Goal: Contribute content: Add original content to the website for others to see

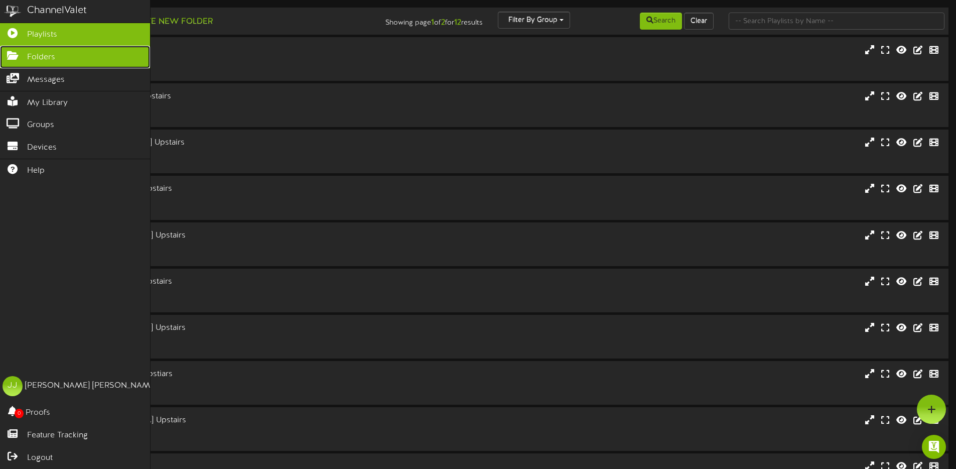
click at [39, 56] on span "Folders" at bounding box center [41, 58] width 28 height 12
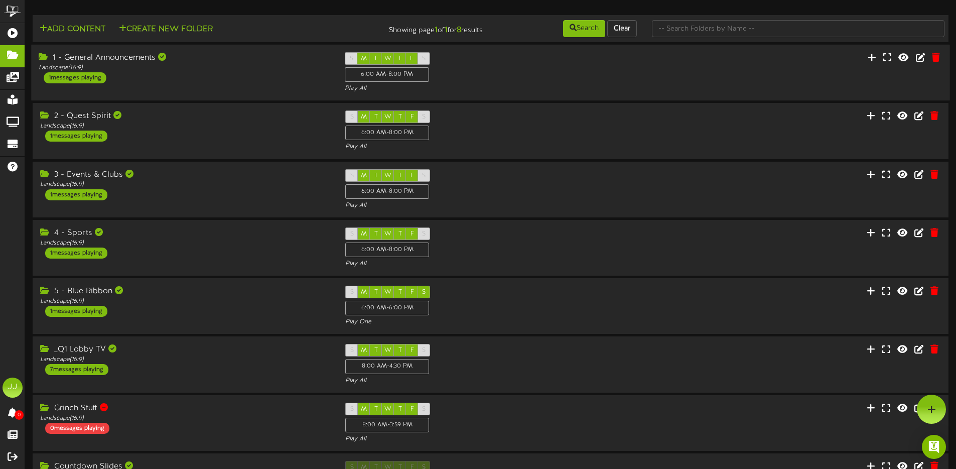
click at [169, 94] on div "1 - General Announcements Landscape ( 16:9 ) 1 messages playing S M T W T F S 6…" at bounding box center [490, 73] width 918 height 56
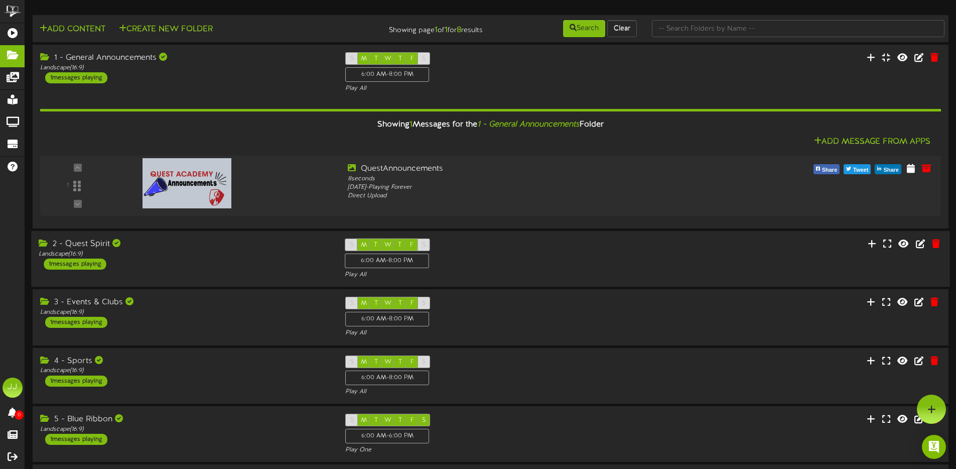
click at [222, 267] on div "2 - Quest Spirit Landscape ( 16:9 ) 1 messages playing" at bounding box center [184, 253] width 306 height 31
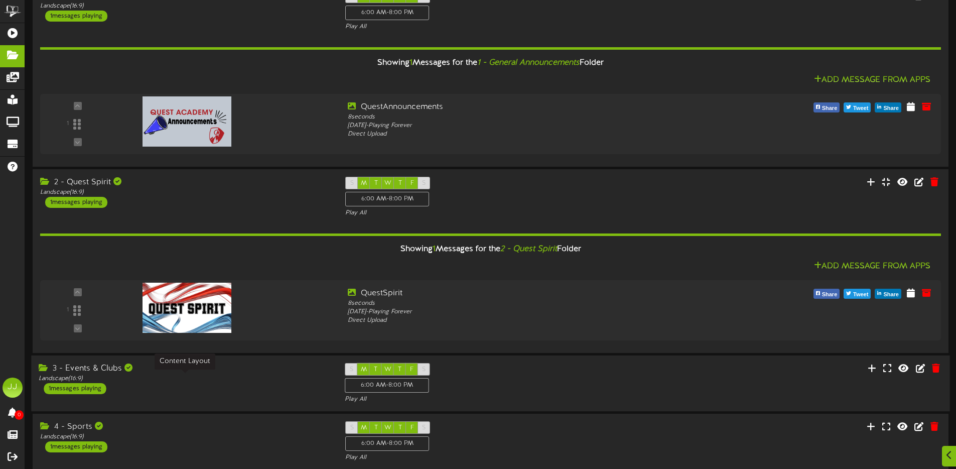
scroll to position [68, 0]
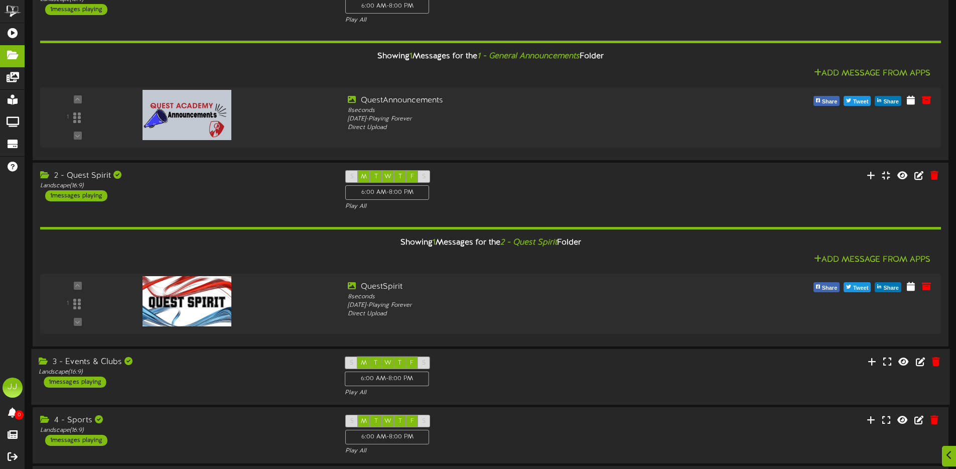
click at [218, 384] on div "3 - Events & Clubs Landscape ( 16:9 ) 1 messages playing" at bounding box center [184, 371] width 306 height 31
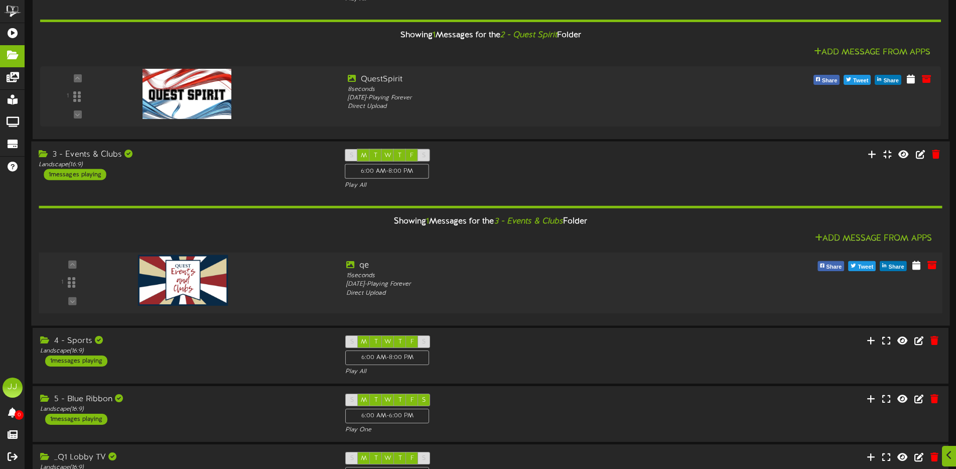
scroll to position [275, 0]
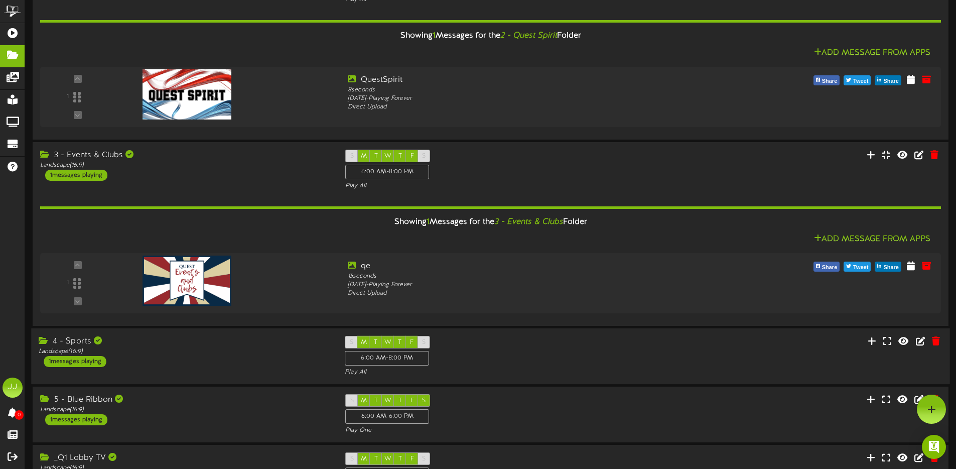
click at [214, 355] on div "Landscape ( 16:9 )" at bounding box center [184, 351] width 291 height 9
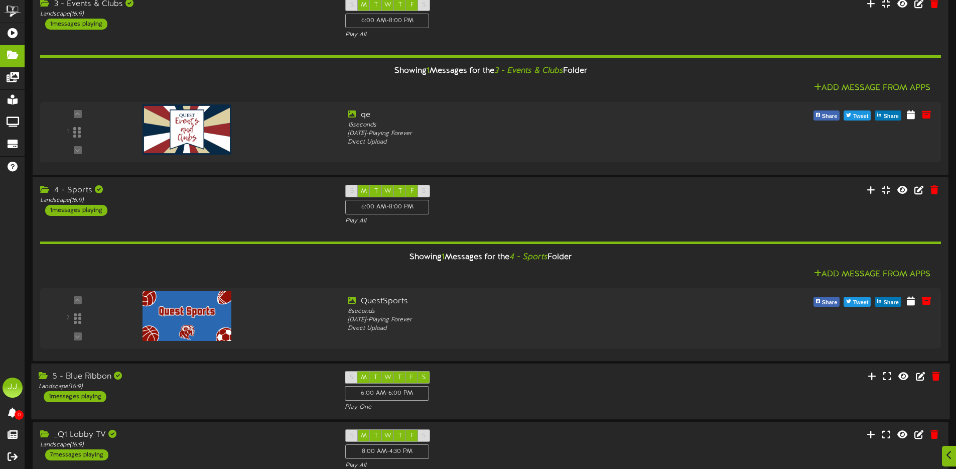
scroll to position [426, 0]
click at [208, 385] on div "Landscape ( 16:9 )" at bounding box center [184, 386] width 291 height 9
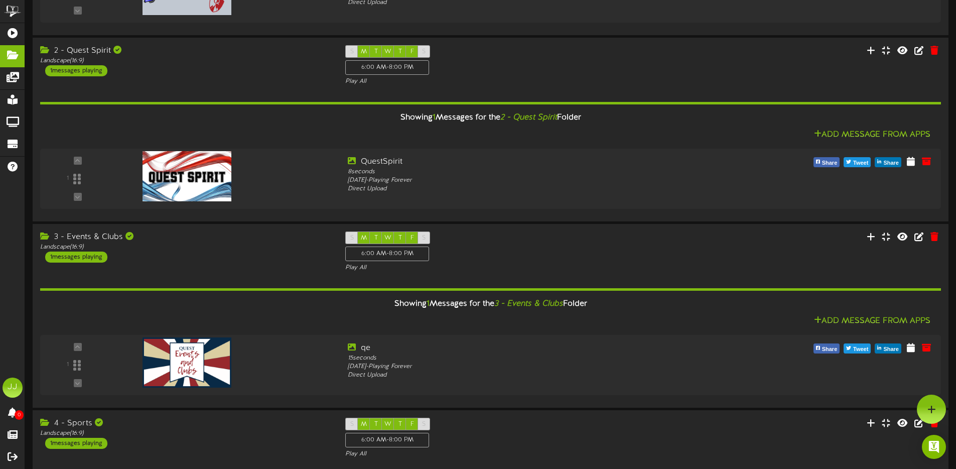
scroll to position [0, 0]
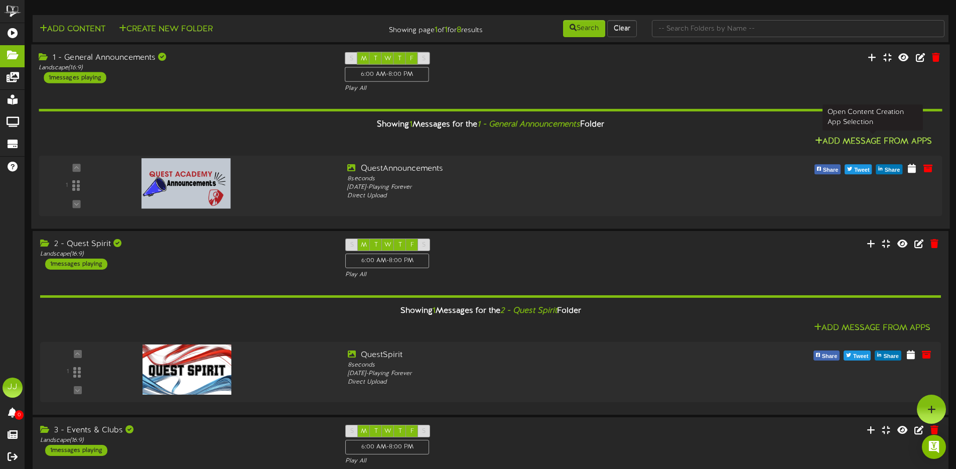
click at [860, 144] on button "Add Message From Apps" at bounding box center [873, 141] width 123 height 13
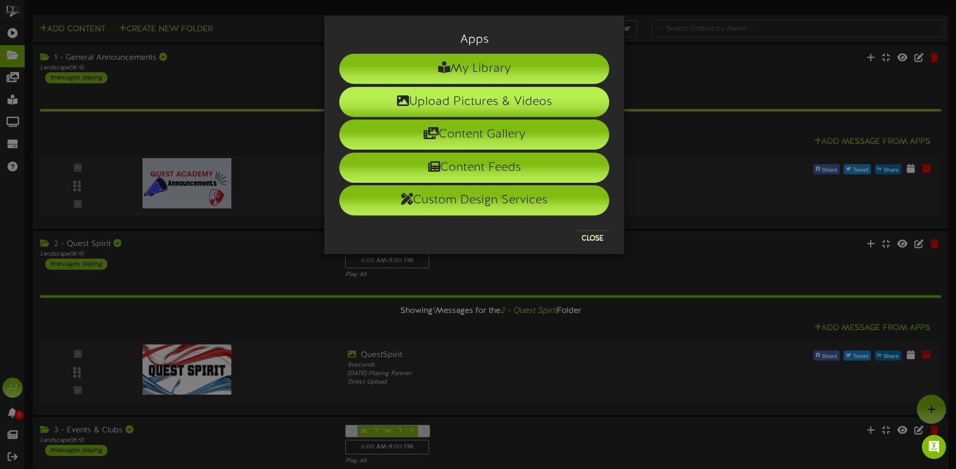
click at [494, 101] on li "Upload Pictures & Videos" at bounding box center [474, 102] width 270 height 30
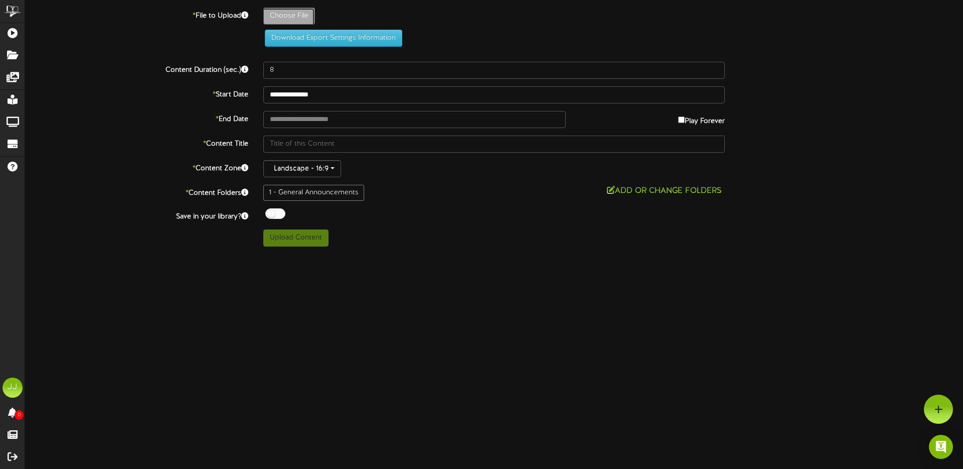
type input "**********"
type input "ImBURSTINGwithexcitementtoteachyouthisyear"
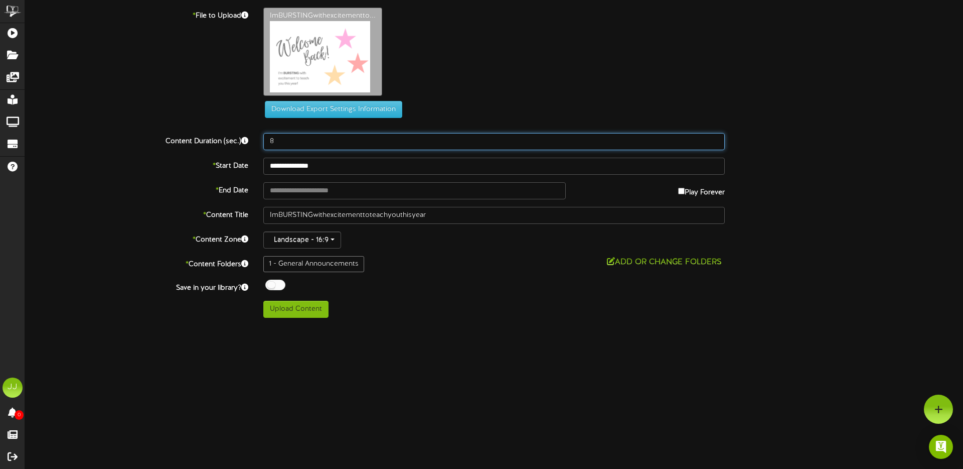
click at [293, 147] on input "8" at bounding box center [494, 141] width 462 height 17
type input "10"
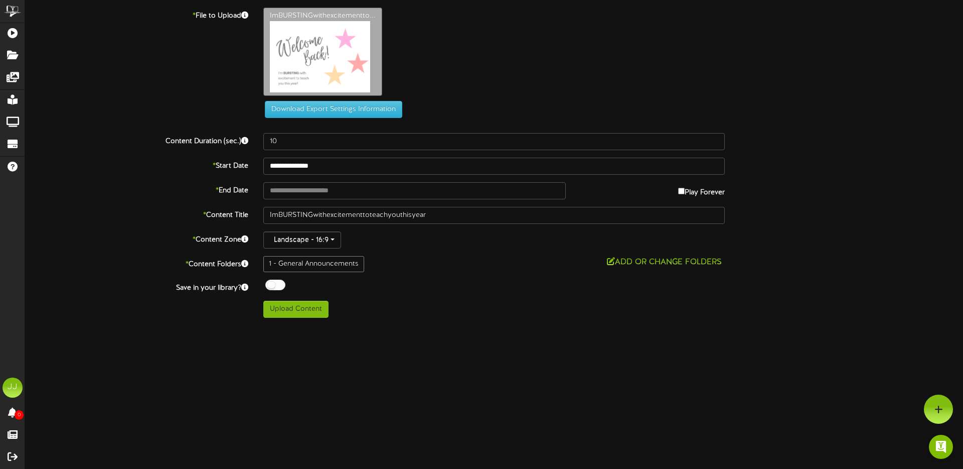
click at [176, 325] on html "Got it ChannelValet Playlists Folders Messages My Library Groups Devices Help J…" at bounding box center [481, 162] width 963 height 325
click at [333, 192] on input "**********" at bounding box center [414, 190] width 303 height 17
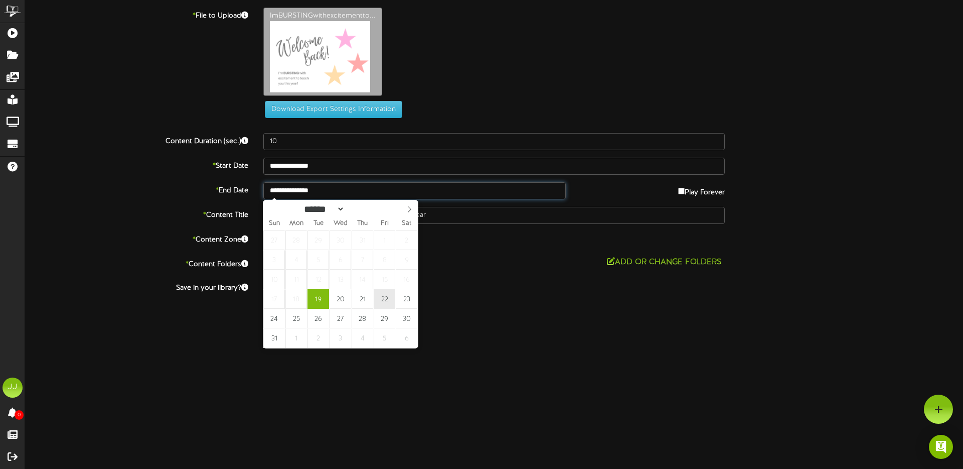
type input "**********"
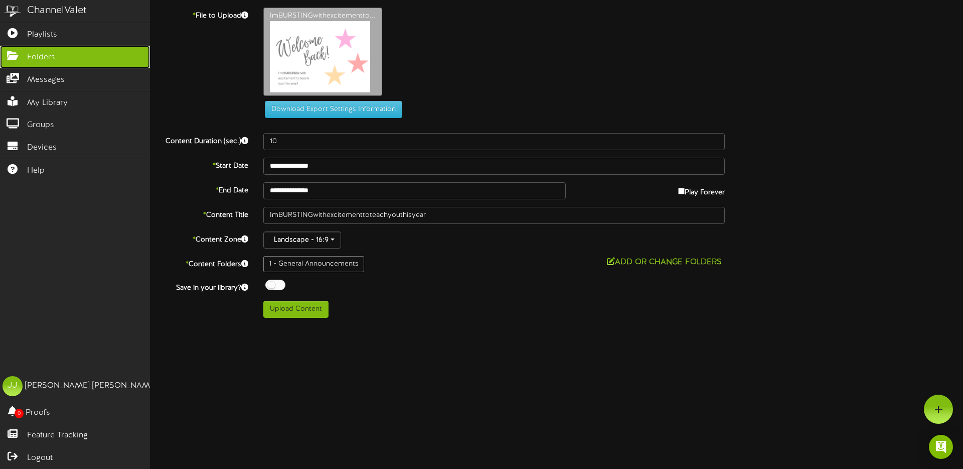
click at [21, 57] on icon at bounding box center [12, 55] width 25 height 8
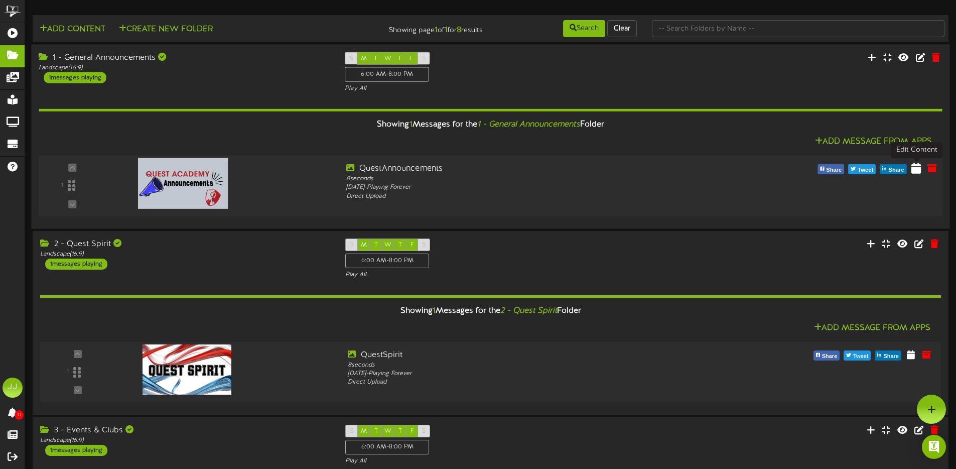
click at [917, 170] on icon at bounding box center [916, 167] width 10 height 11
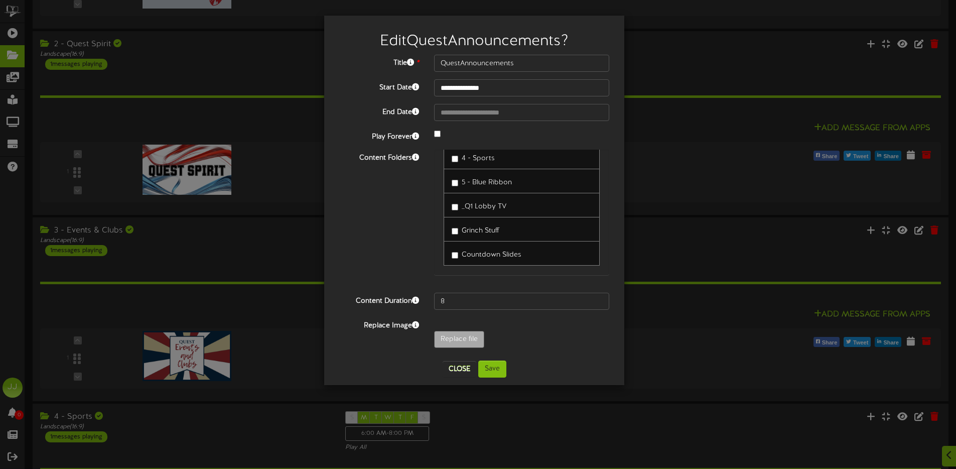
scroll to position [219, 0]
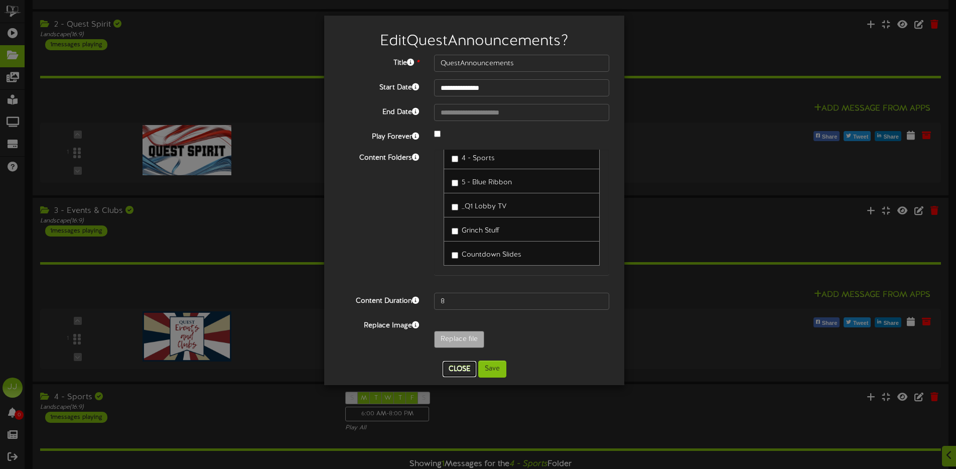
click at [458, 368] on button "Close" at bounding box center [460, 369] width 34 height 16
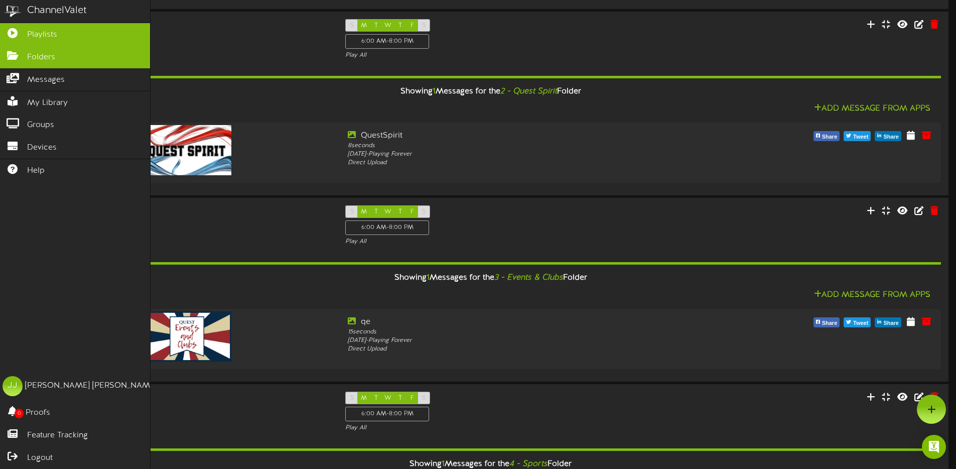
scroll to position [217, 0]
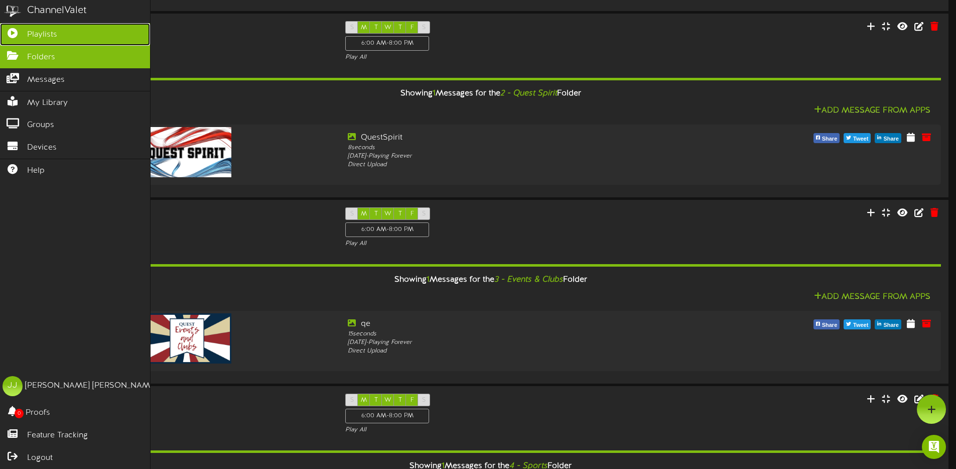
click at [30, 33] on span "Playlists" at bounding box center [42, 35] width 30 height 12
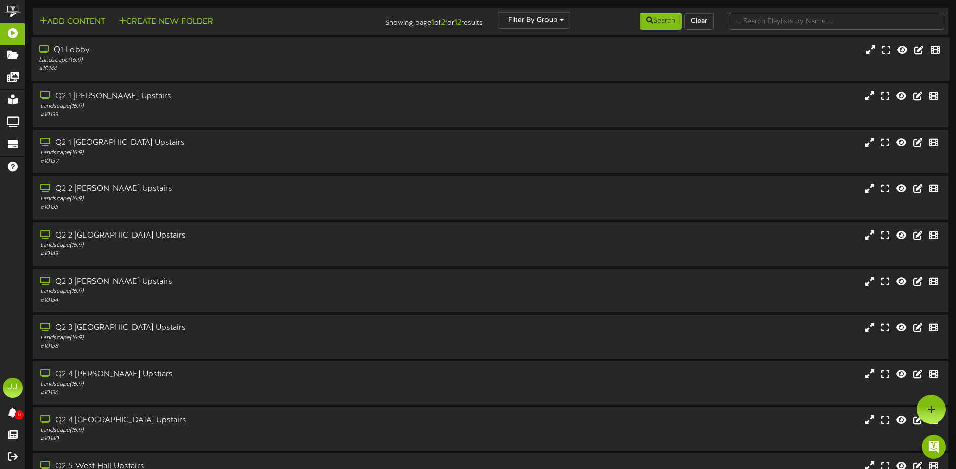
click at [115, 63] on div "Landscape ( 16:9 )" at bounding box center [223, 60] width 368 height 9
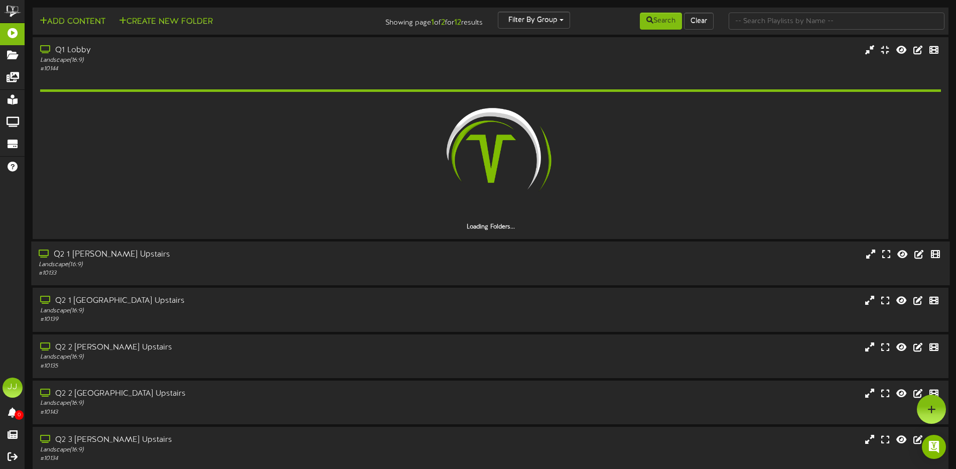
click at [225, 267] on div "Landscape ( 16:9 )" at bounding box center [223, 264] width 368 height 9
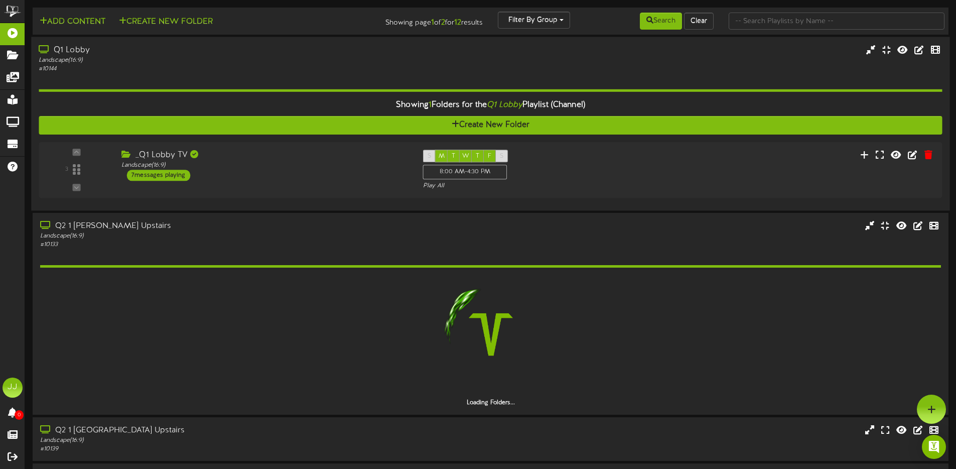
click at [196, 59] on div "Landscape ( 16:9 )" at bounding box center [223, 60] width 368 height 9
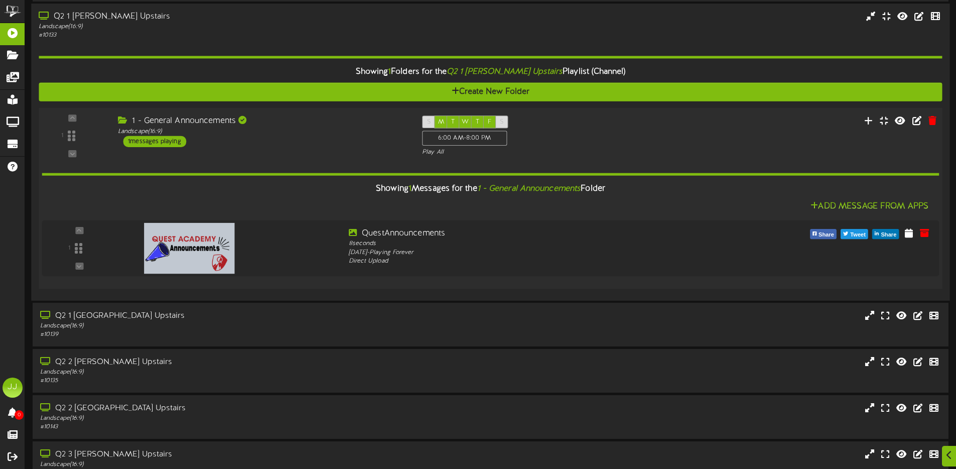
scroll to position [82, 0]
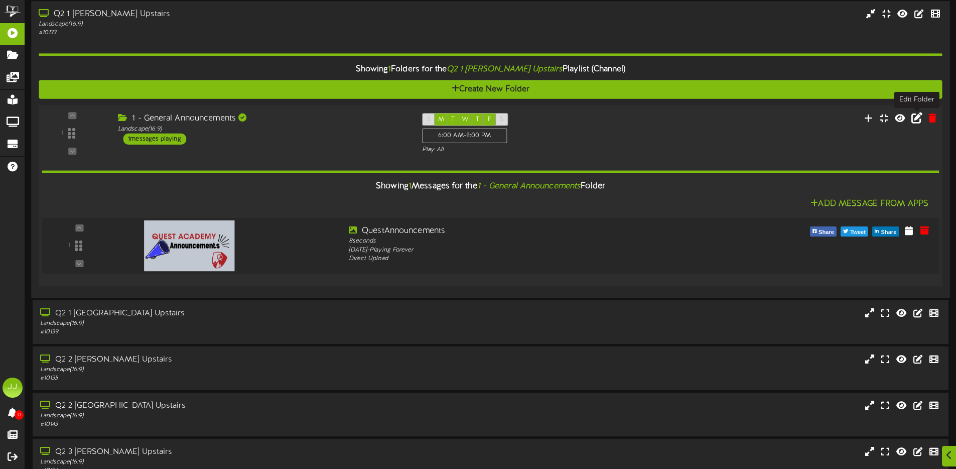
click at [915, 121] on icon at bounding box center [916, 117] width 11 height 11
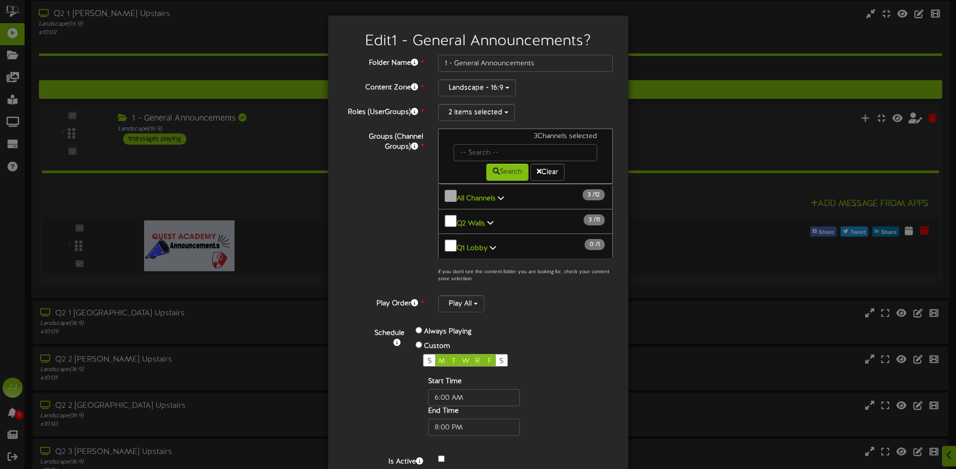
scroll to position [1, 0]
click at [482, 220] on button "Q2 Walls 3 / 11" at bounding box center [525, 221] width 175 height 26
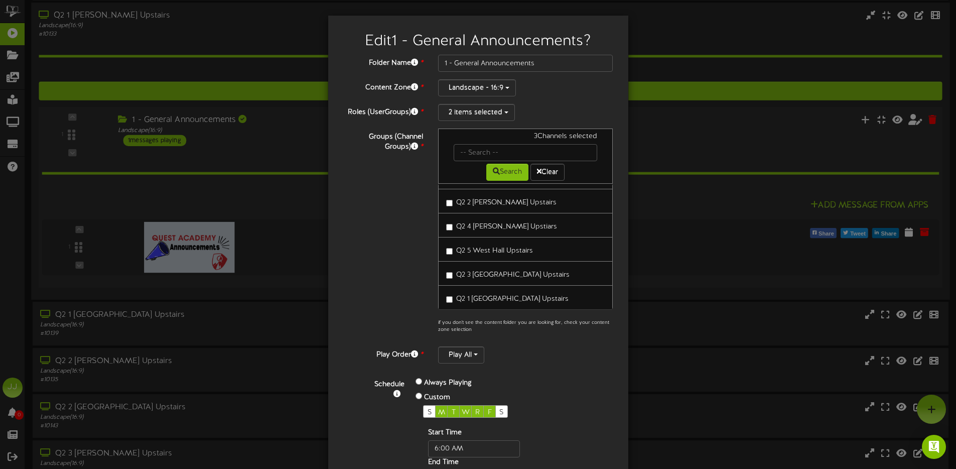
scroll to position [80, 0]
drag, startPoint x: 541, startPoint y: 63, endPoint x: 433, endPoint y: 64, distance: 107.9
click at [438, 64] on input "1 - General Announcements" at bounding box center [525, 63] width 175 height 17
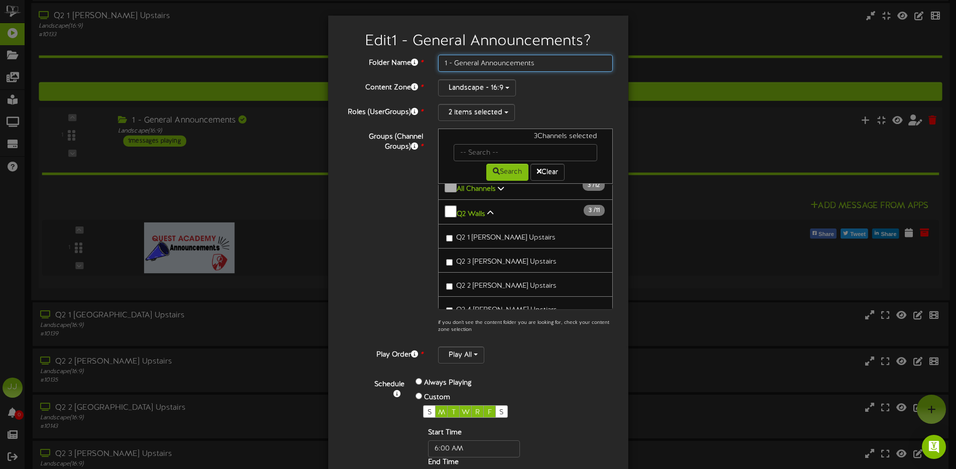
scroll to position [0, 0]
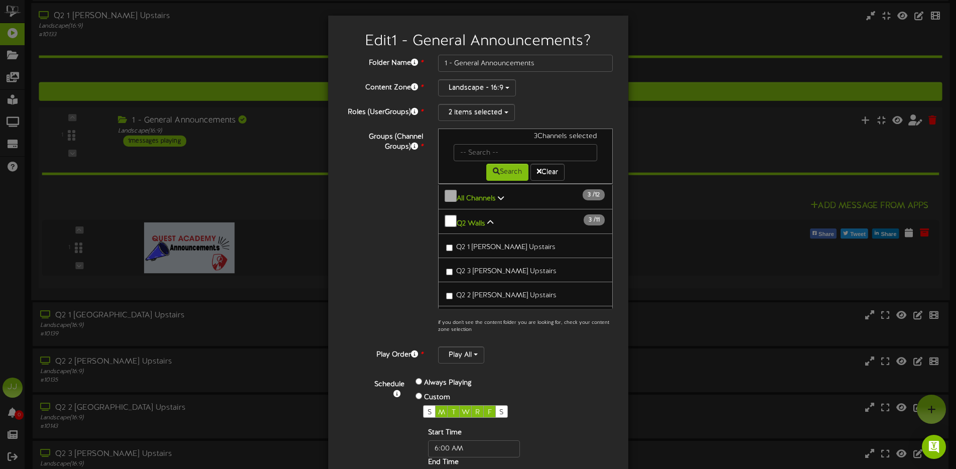
click at [483, 224] on button "Q2 Walls 3 / 11" at bounding box center [525, 222] width 175 height 26
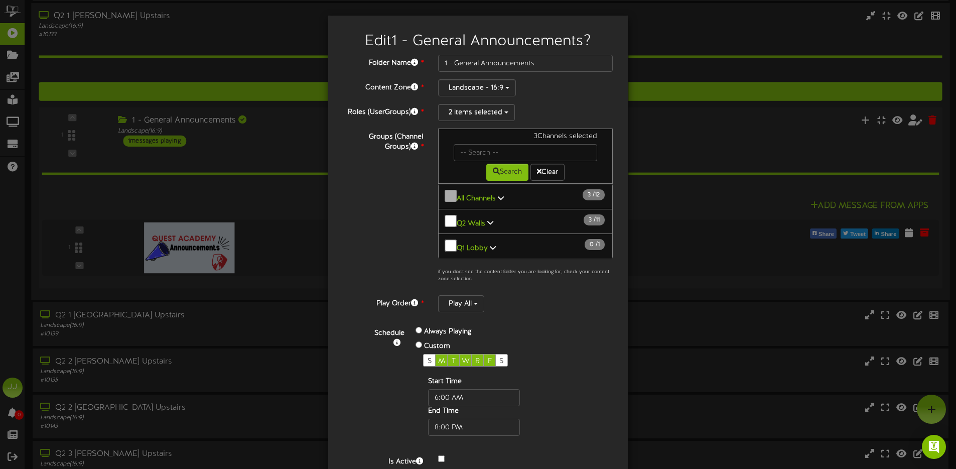
drag, startPoint x: 465, startPoint y: 244, endPoint x: 468, endPoint y: 249, distance: 5.9
click at [465, 245] on button "Q1 Lobby 0 / 1" at bounding box center [525, 246] width 175 height 26
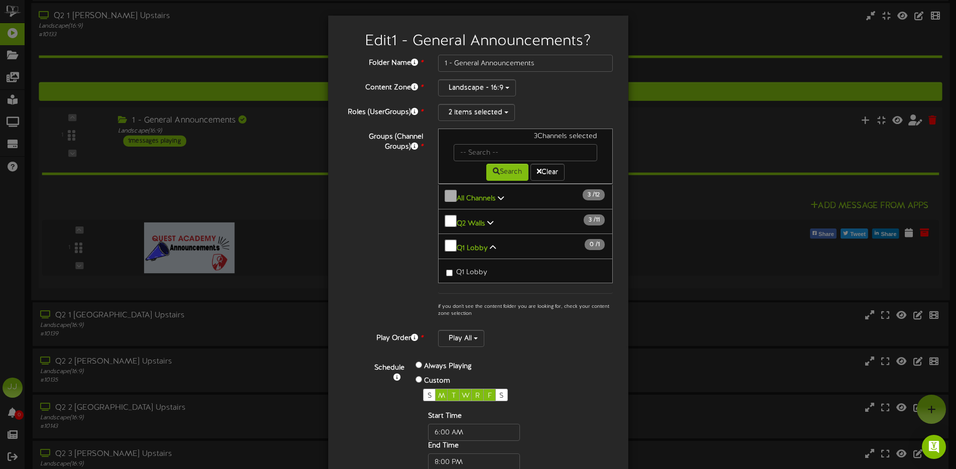
click at [490, 244] on icon at bounding box center [493, 247] width 6 height 7
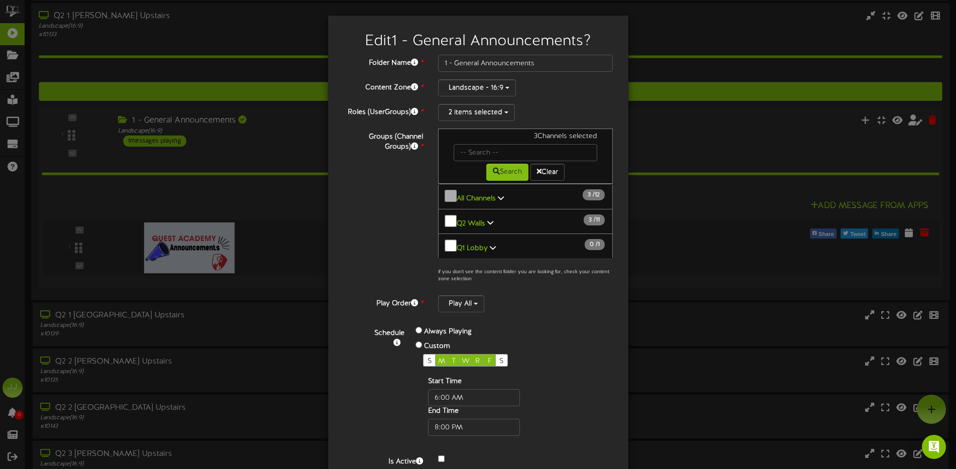
click at [384, 210] on div "Groups (Channel Groups) * 3 Channels selected Search Clear All Channels 3 12" at bounding box center [478, 207] width 285 height 159
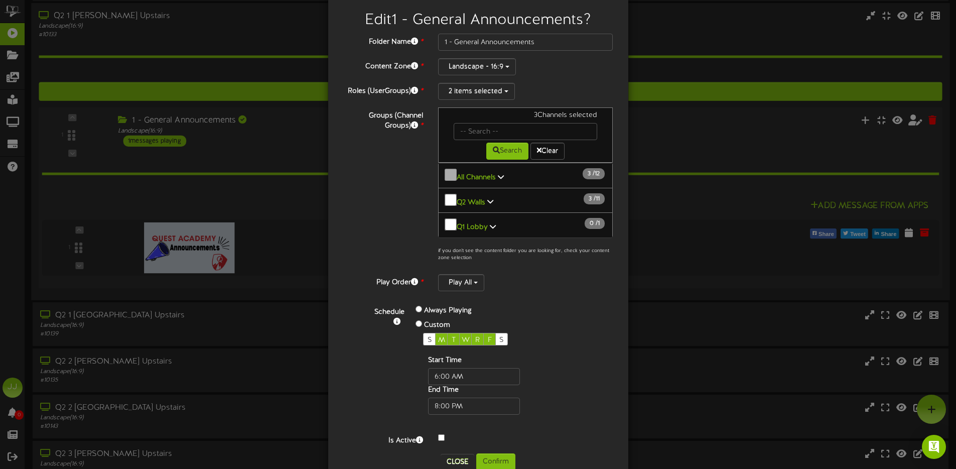
scroll to position [39, 0]
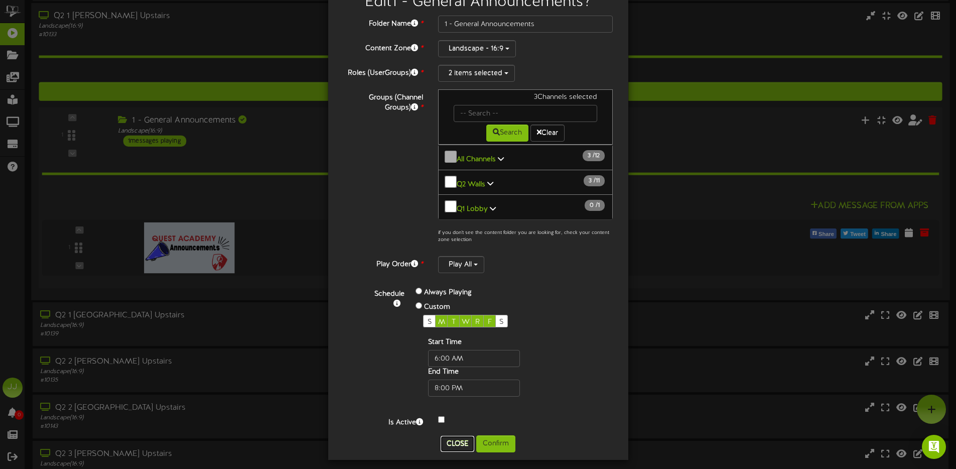
click at [457, 439] on button "Close" at bounding box center [458, 443] width 34 height 16
